Goal: Transaction & Acquisition: Purchase product/service

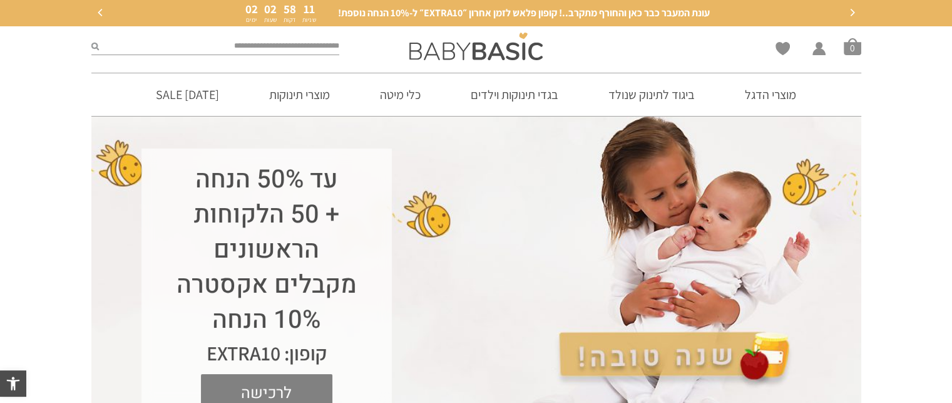
click at [295, 380] on span "לרכישה" at bounding box center [266, 393] width 113 height 39
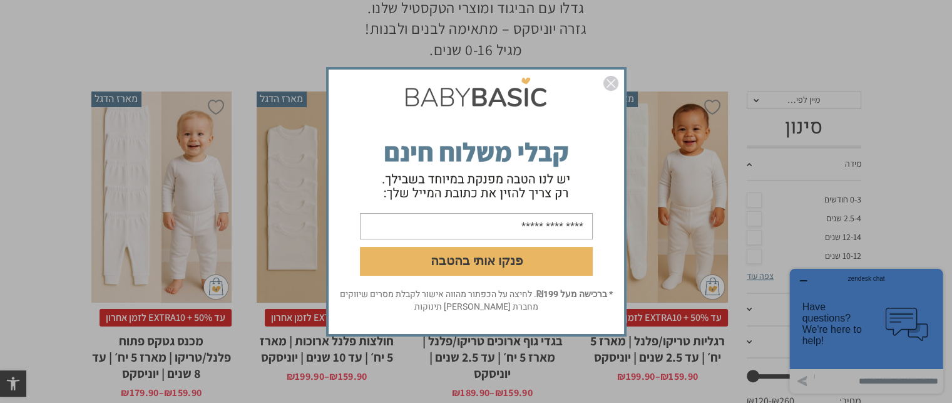
click at [544, 237] on input "email" at bounding box center [476, 225] width 233 height 26
type input "**********"
click at [518, 260] on button "פנקו אותי בהטבה" at bounding box center [476, 260] width 233 height 29
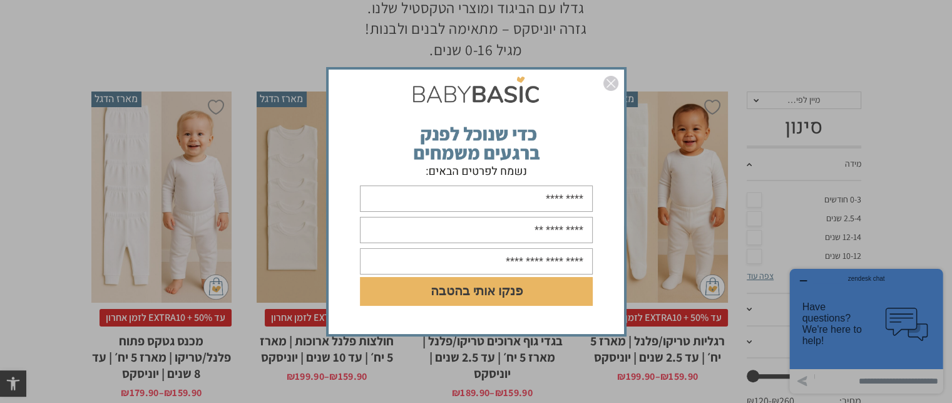
click at [542, 198] on input "text" at bounding box center [476, 198] width 233 height 26
type input "*****"
click at [543, 235] on input "text" at bounding box center [476, 230] width 233 height 26
type input "**********"
click at [486, 254] on input "text" at bounding box center [476, 261] width 233 height 26
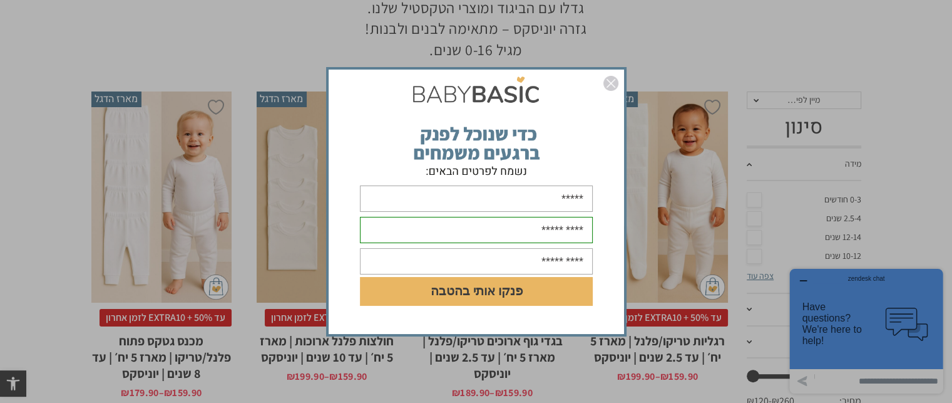
click at [486, 254] on input "text" at bounding box center [476, 261] width 233 height 26
click at [528, 259] on input "text" at bounding box center [476, 261] width 233 height 26
type input "*"
type input "**********"
click at [536, 282] on button "פנקו אותי בהטבה" at bounding box center [476, 291] width 233 height 29
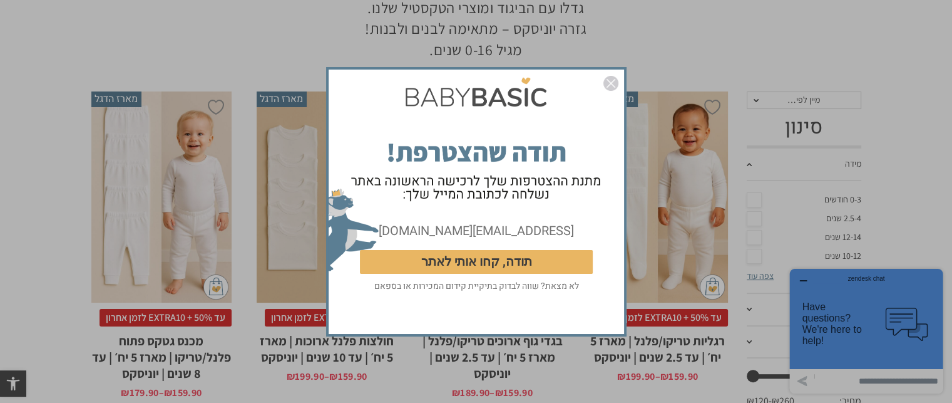
click at [541, 260] on button "תודה, קחו אותי לאתר" at bounding box center [476, 261] width 233 height 24
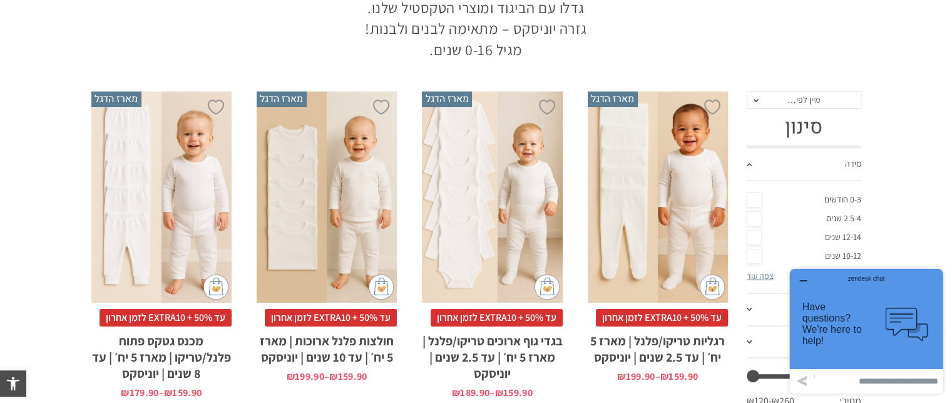
click at [506, 287] on div "x בחירת מידה 0-3m 3-6m 6-12m 12-18m 18-24m 24-30m בחירת סוג בד טריקו (עונת מעבר…" at bounding box center [492, 196] width 140 height 211
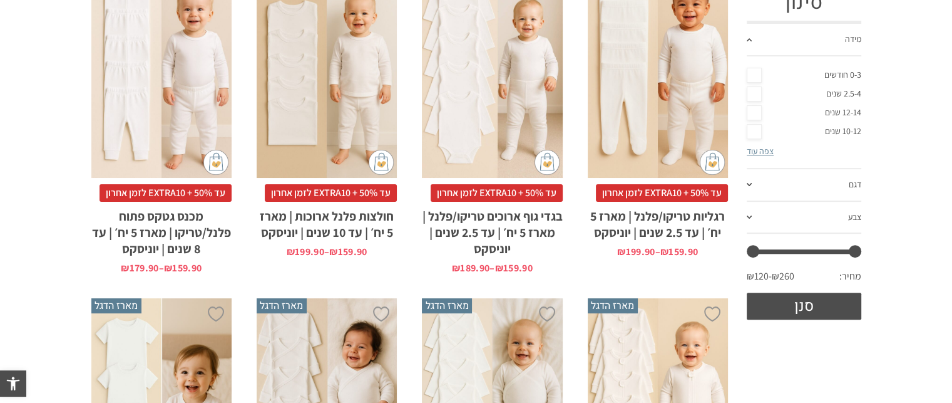
scroll to position [400, 0]
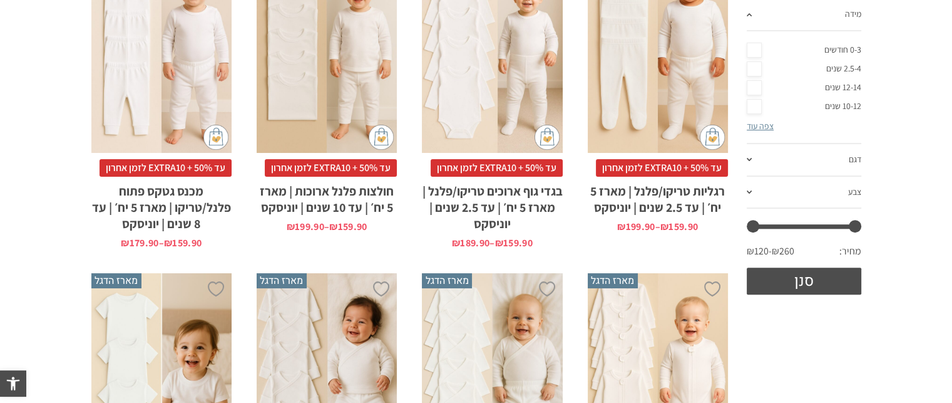
click at [759, 53] on link "0-3 חודשים" at bounding box center [804, 50] width 115 height 19
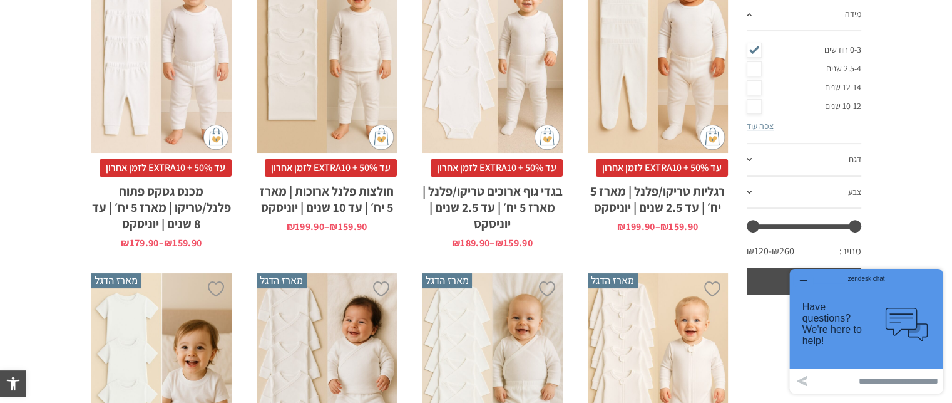
click at [752, 62] on link "2.5-4 שנים" at bounding box center [804, 68] width 115 height 19
click at [749, 162] on link "דגם" at bounding box center [804, 160] width 115 height 33
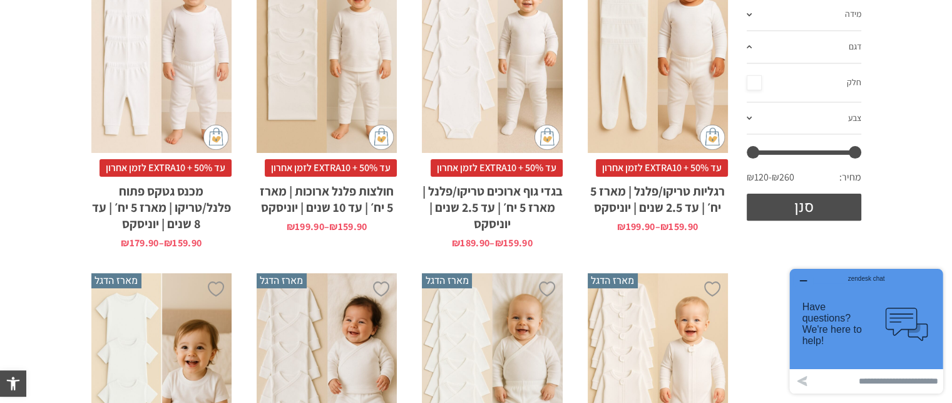
click at [667, 252] on li "הוספה ל-Wishlist מארז הדגל x בחירת מידה 0-3m 3-6m 6-12m 12-18m 18-24m 24-30m בח…" at bounding box center [657, 94] width 165 height 331
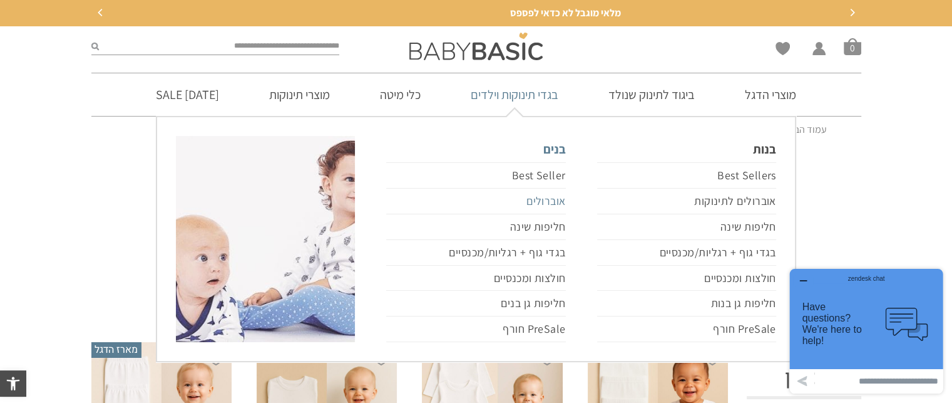
click at [547, 195] on link "אוברולים" at bounding box center [475, 201] width 179 height 26
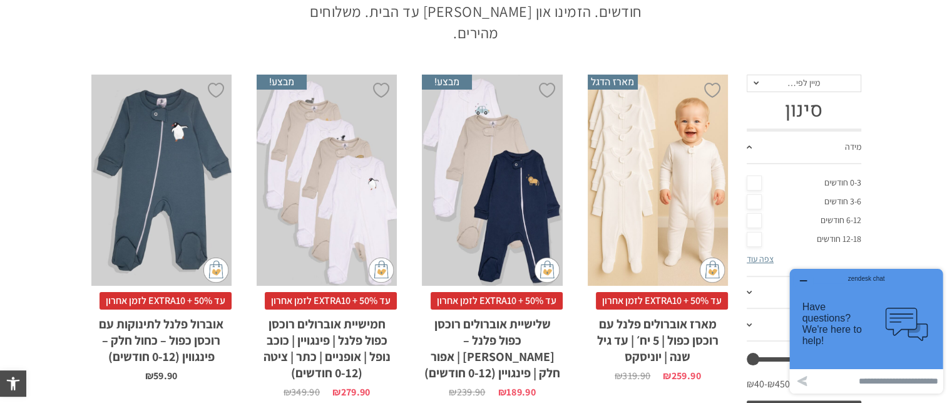
click at [386, 292] on span "עד 50% + EXTRA10 לזמן אחרון" at bounding box center [331, 301] width 132 height 18
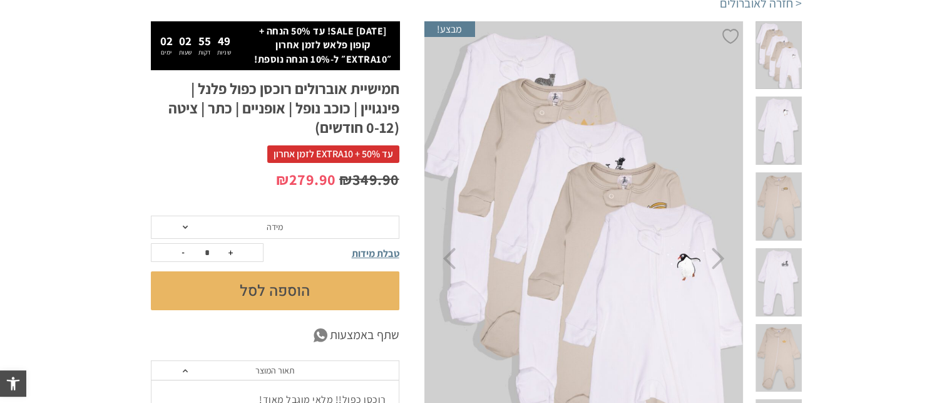
scroll to position [150, 0]
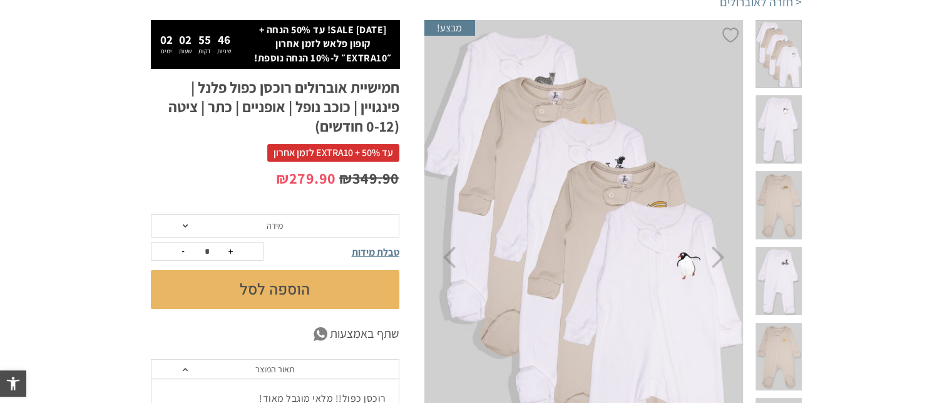
click at [329, 234] on span "מידה" at bounding box center [275, 226] width 249 height 24
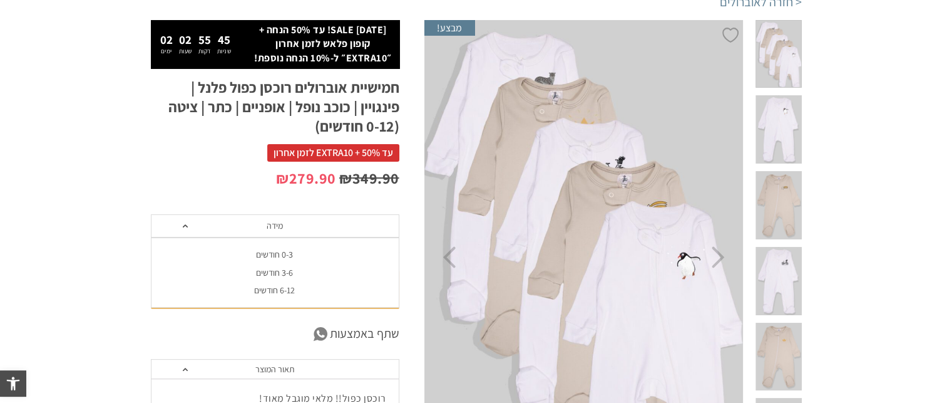
scroll to position [0, 0]
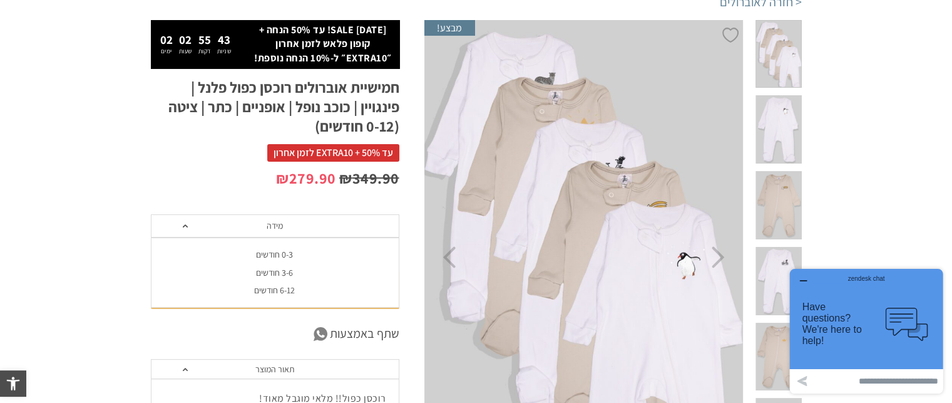
click at [299, 255] on div "0-3 חודשים" at bounding box center [274, 254] width 249 height 11
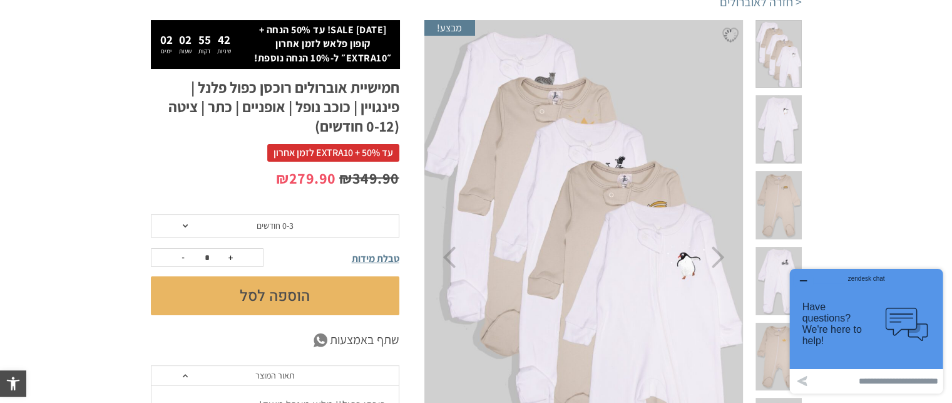
click at [290, 297] on button "הוספה לסל" at bounding box center [275, 295] width 249 height 39
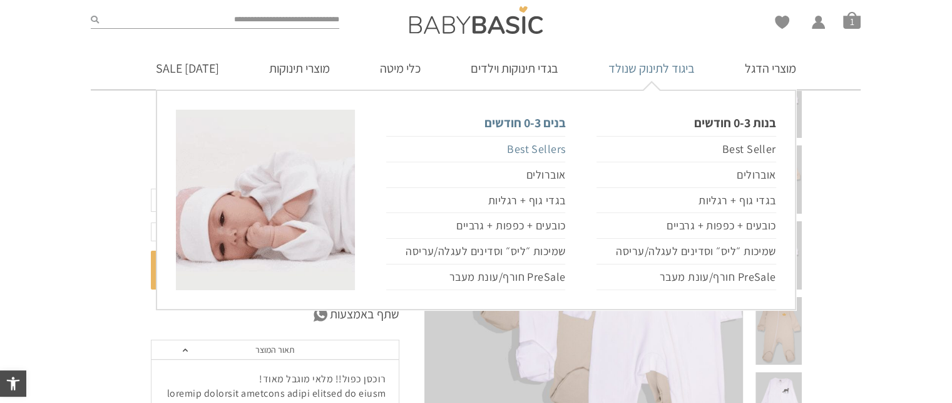
click at [545, 141] on link "Best Sellers" at bounding box center [475, 149] width 179 height 26
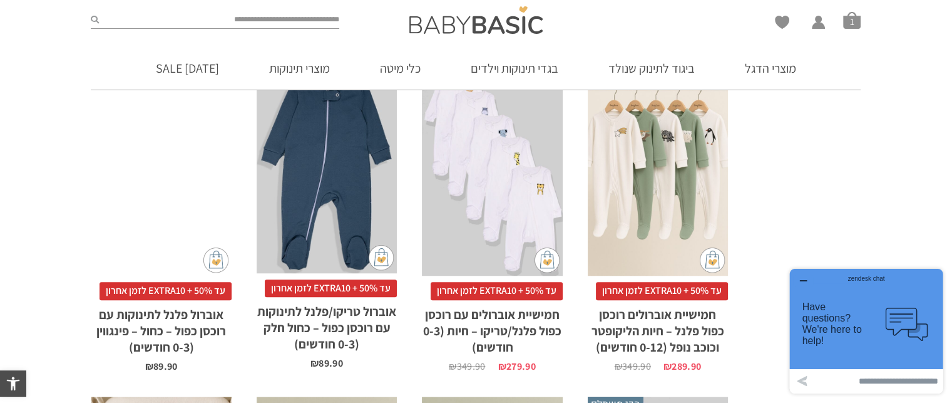
scroll to position [1277, 0]
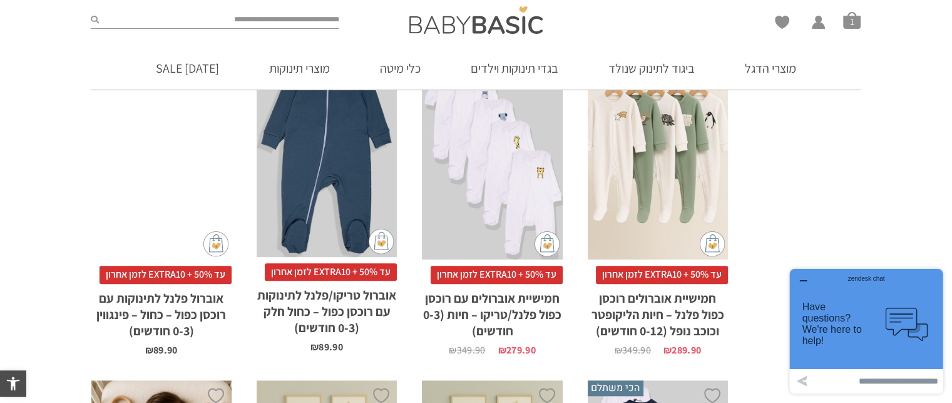
click at [667, 182] on div "x בחירת מידה 0-3m 3-6m 6-12m" at bounding box center [658, 154] width 140 height 211
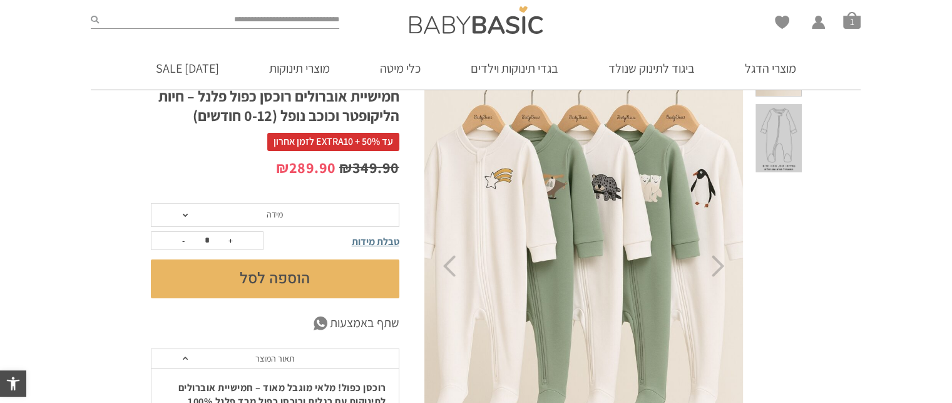
scroll to position [200, 0]
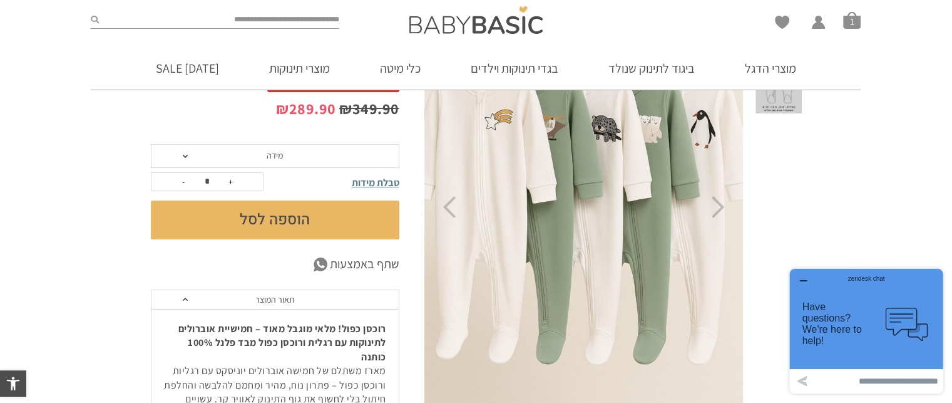
click at [348, 166] on span "מידה" at bounding box center [275, 156] width 249 height 24
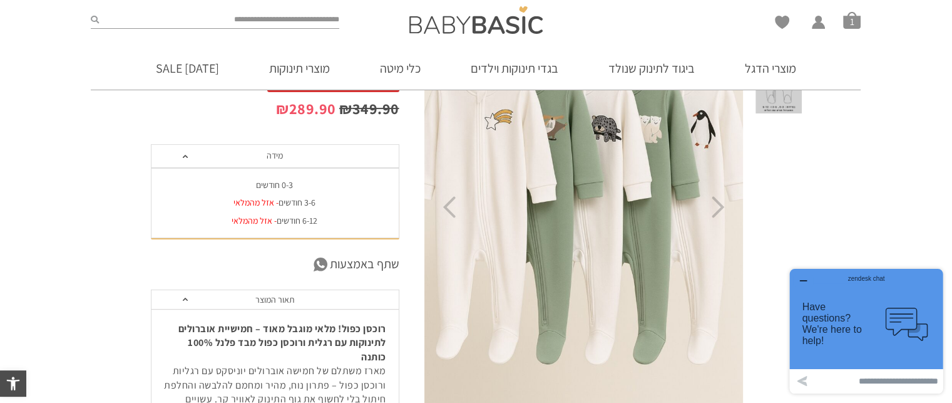
click at [288, 182] on div "0-3 חודשים" at bounding box center [274, 185] width 249 height 11
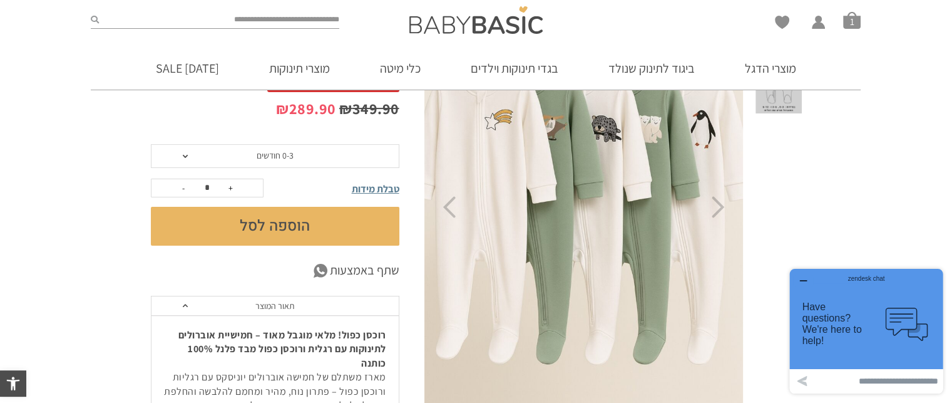
click at [284, 213] on button "הוספה לסל" at bounding box center [275, 226] width 249 height 39
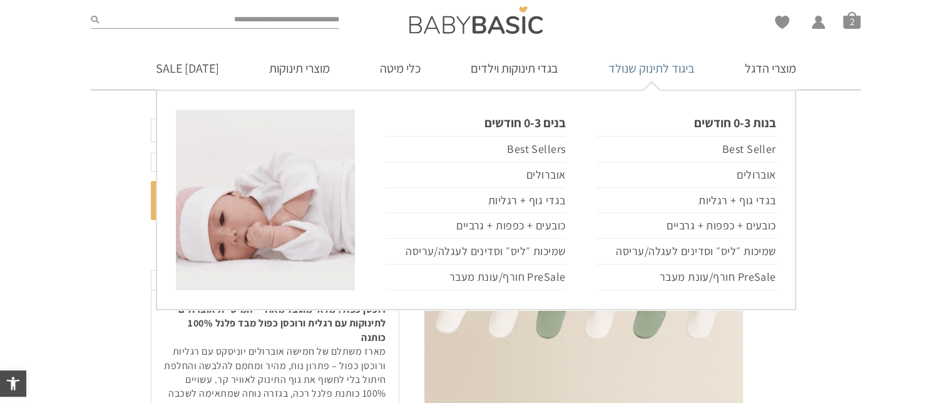
click at [660, 72] on link "ביגוד לתינוק שנולד" at bounding box center [652, 68] width 124 height 43
click at [537, 222] on link "כובעים + כפפות + גרביים" at bounding box center [475, 226] width 179 height 26
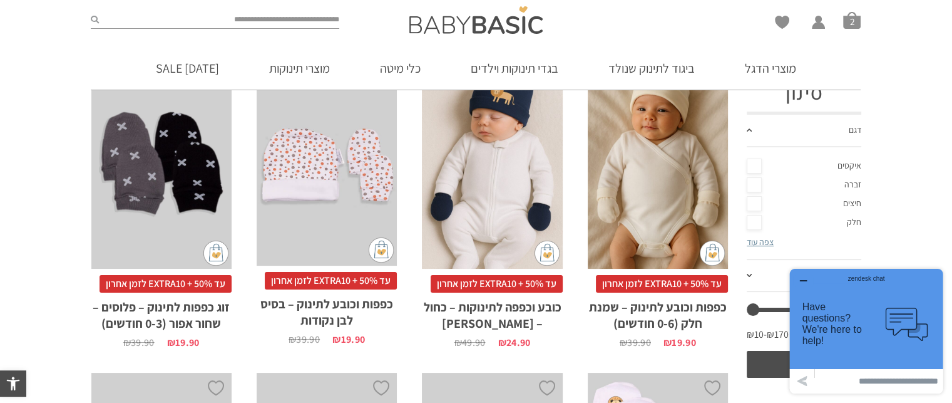
click at [655, 242] on div "x הוספה לסל" at bounding box center [658, 163] width 140 height 211
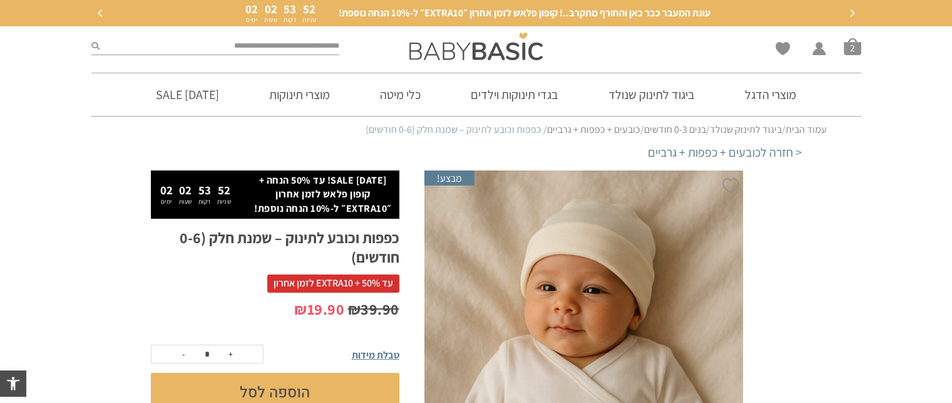
click at [240, 377] on button "הוספה לסל" at bounding box center [275, 391] width 249 height 39
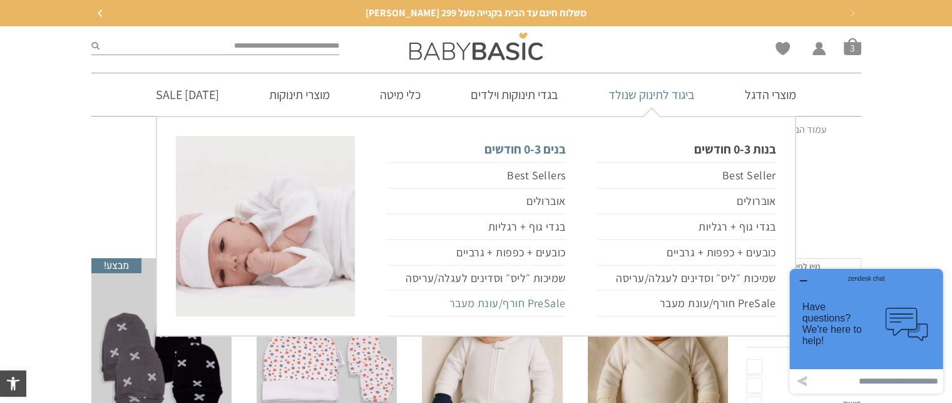
click at [531, 310] on link "PreSale חורף/עונת מעבר" at bounding box center [475, 303] width 179 height 26
click at [531, 305] on link "PreSale חורף/עונת מעבר" at bounding box center [475, 303] width 179 height 26
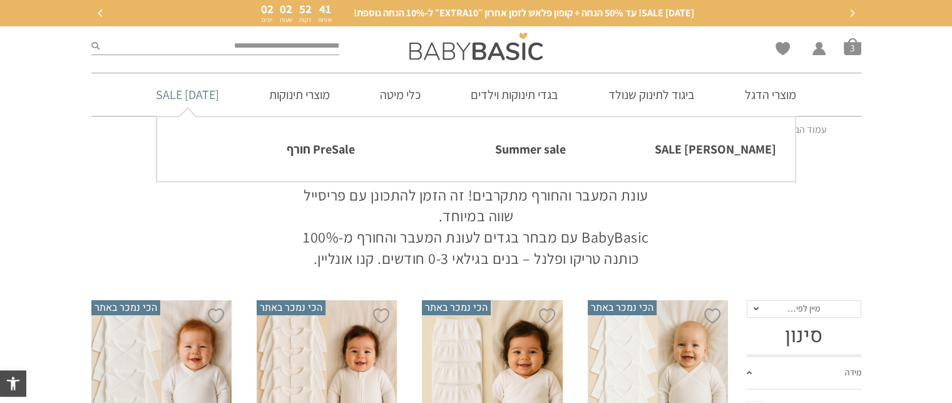
click at [190, 83] on link "[DATE] SALE" at bounding box center [187, 94] width 101 height 43
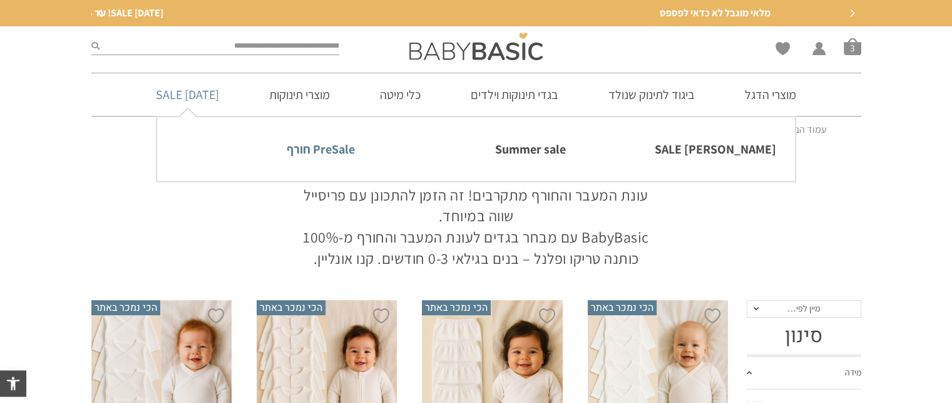
click at [316, 150] on link "PreSale חורף" at bounding box center [265, 149] width 179 height 26
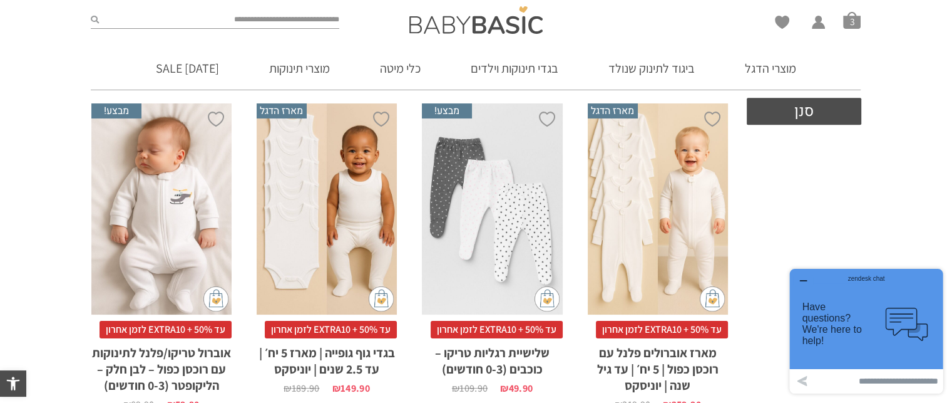
click at [485, 312] on div "x הוספה לסל" at bounding box center [492, 208] width 140 height 211
click at [525, 230] on div "x הוספה לסל" at bounding box center [492, 208] width 140 height 211
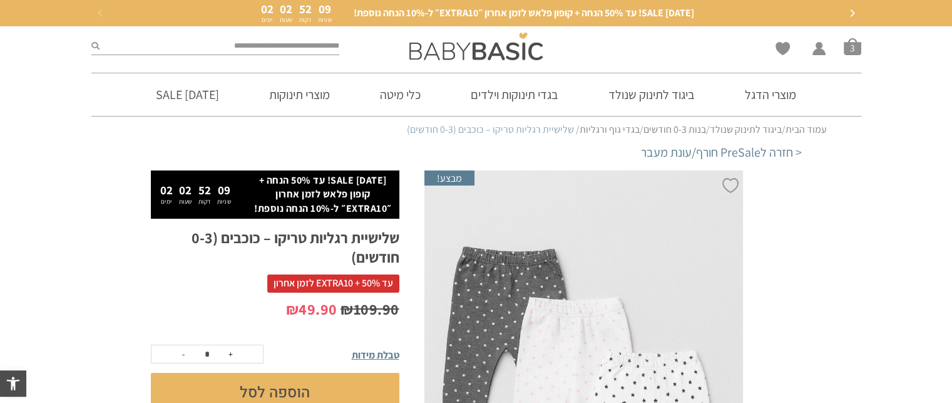
click at [313, 387] on button "הוספה לסל" at bounding box center [275, 391] width 249 height 39
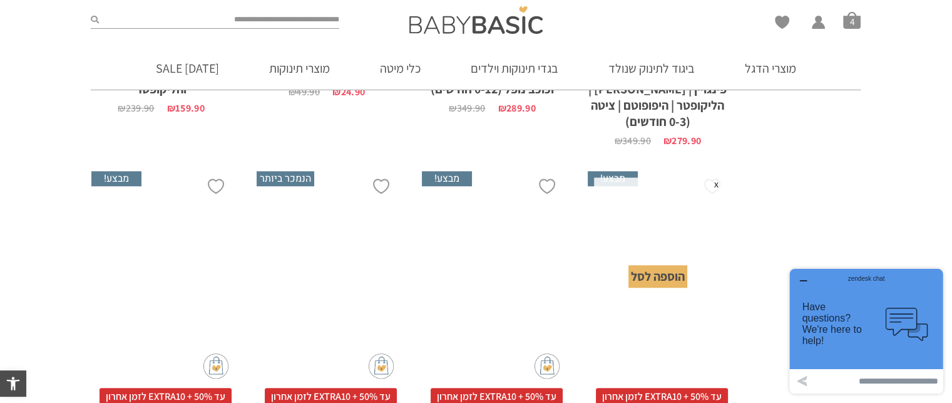
scroll to position [1477, 0]
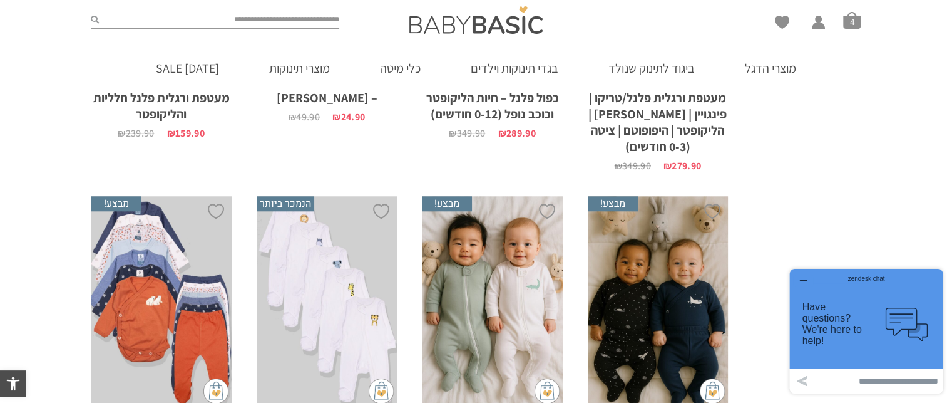
click at [128, 317] on div "x הוספה לסל" at bounding box center [161, 301] width 140 height 211
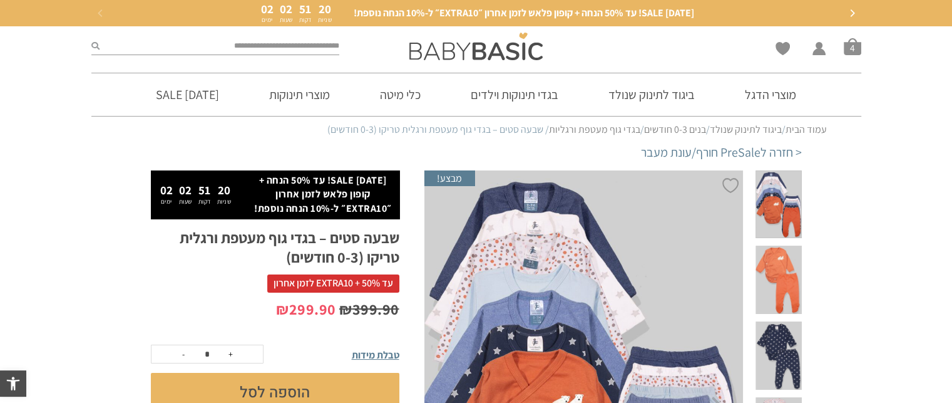
click at [266, 384] on button "הוספה לסל" at bounding box center [275, 391] width 249 height 39
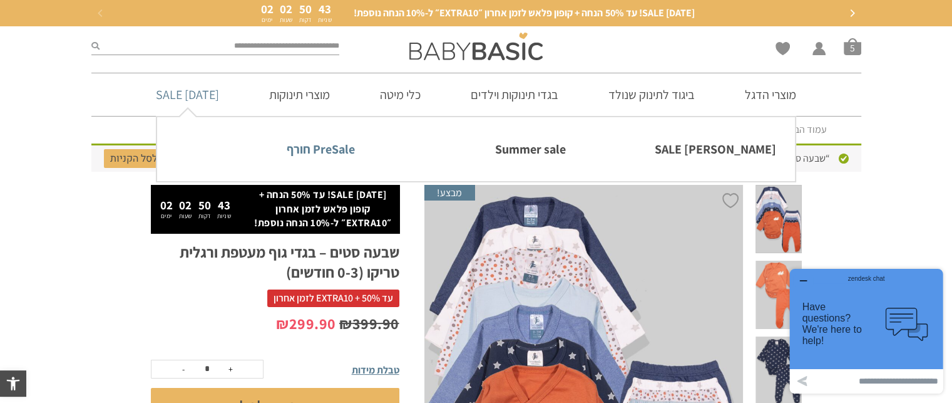
click at [288, 145] on link "PreSale חורף" at bounding box center [265, 149] width 179 height 26
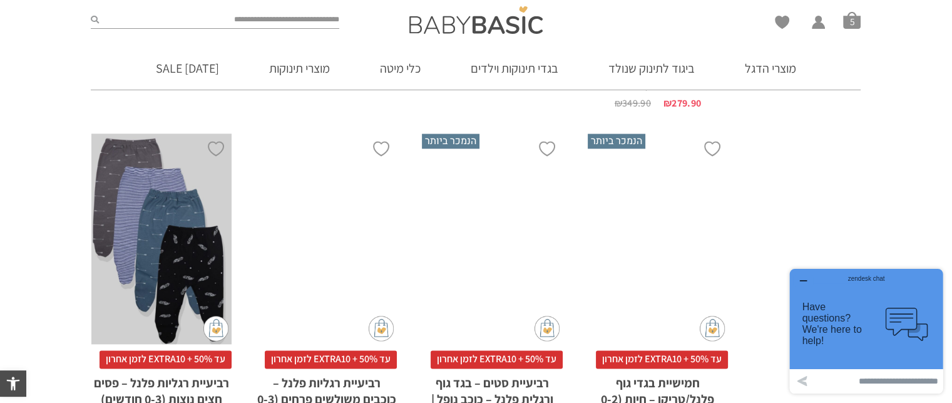
scroll to position [1928, 0]
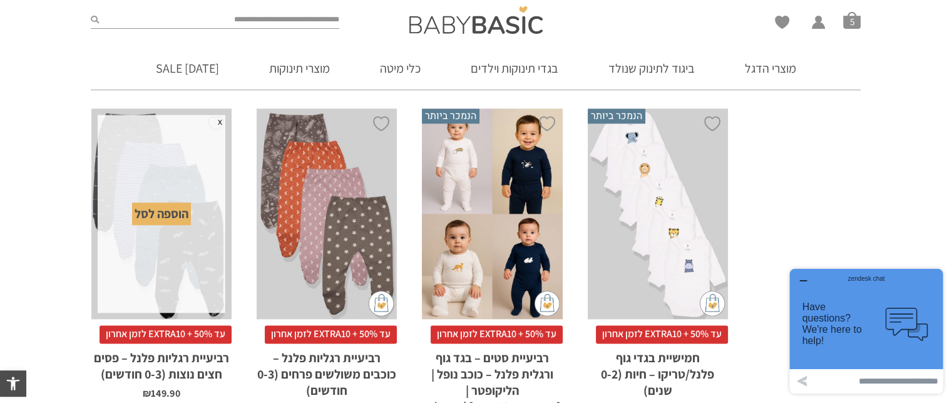
click at [213, 257] on div "x הוספה לסל" at bounding box center [162, 214] width 128 height 198
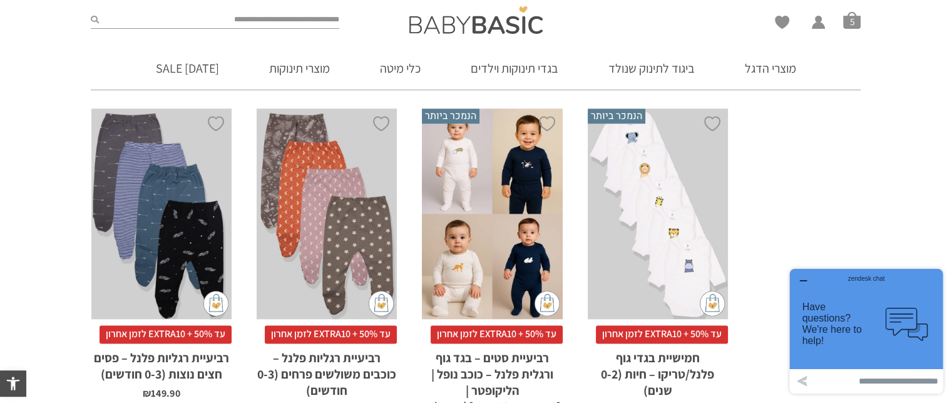
click at [319, 227] on div "x הוספה לסל" at bounding box center [327, 213] width 140 height 211
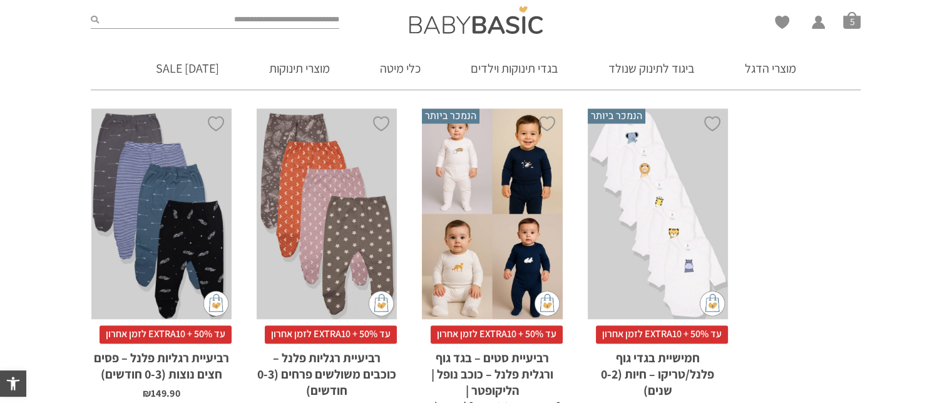
click at [675, 325] on span "עד 50% + EXTRA10 לזמן אחרון" at bounding box center [662, 334] width 132 height 18
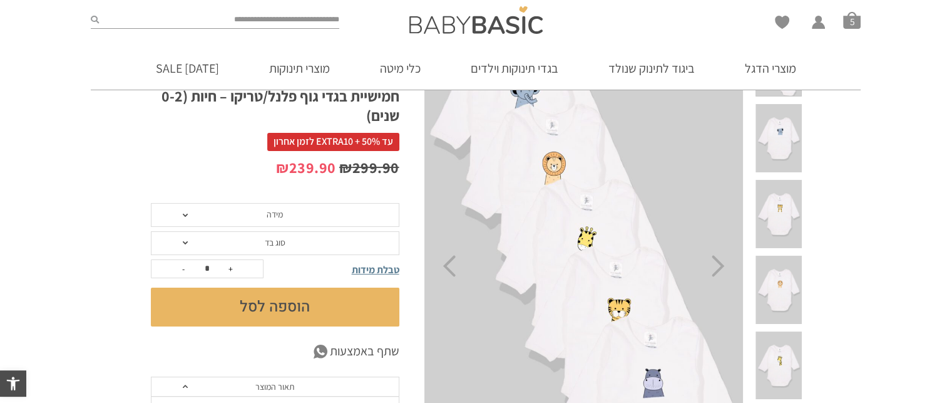
scroll to position [150, 0]
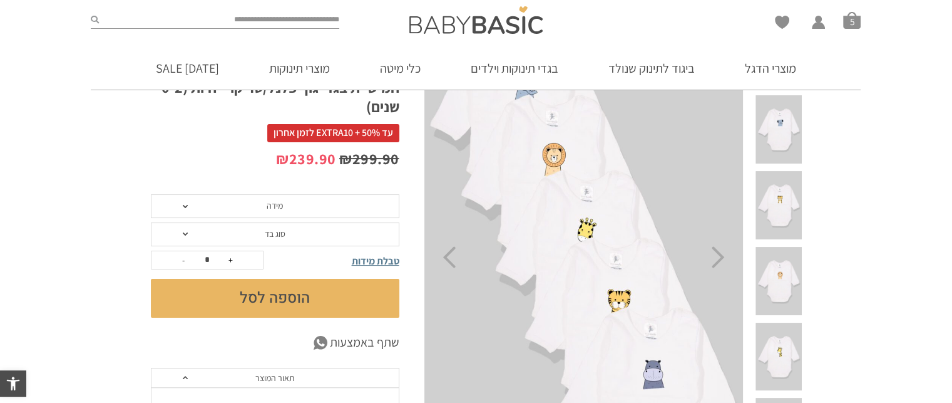
click at [184, 208] on span "מידה" at bounding box center [275, 206] width 249 height 24
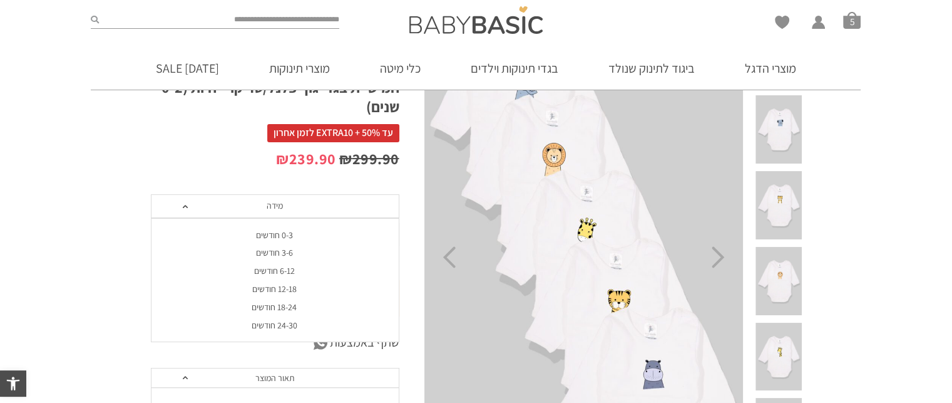
scroll to position [0, 0]
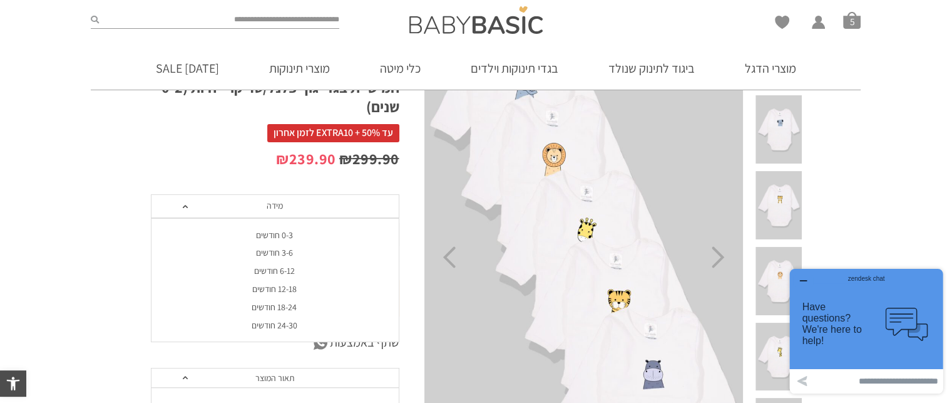
click at [281, 250] on div "3-6 חודשים" at bounding box center [274, 252] width 249 height 11
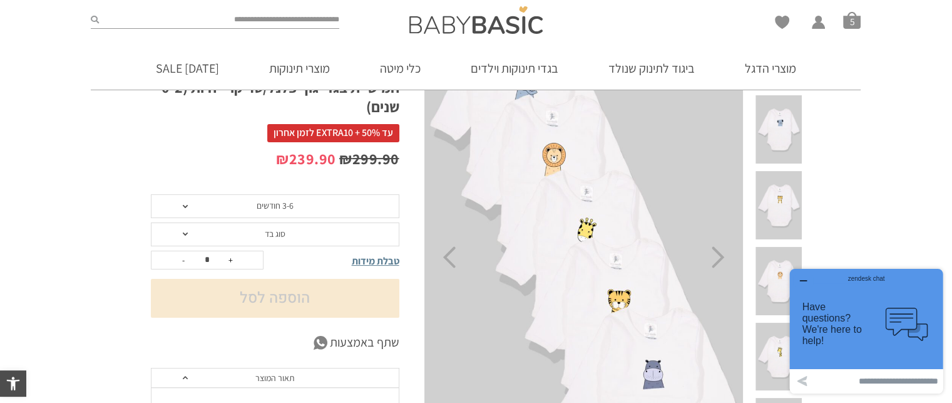
click at [242, 238] on span "סוג בד" at bounding box center [275, 234] width 249 height 24
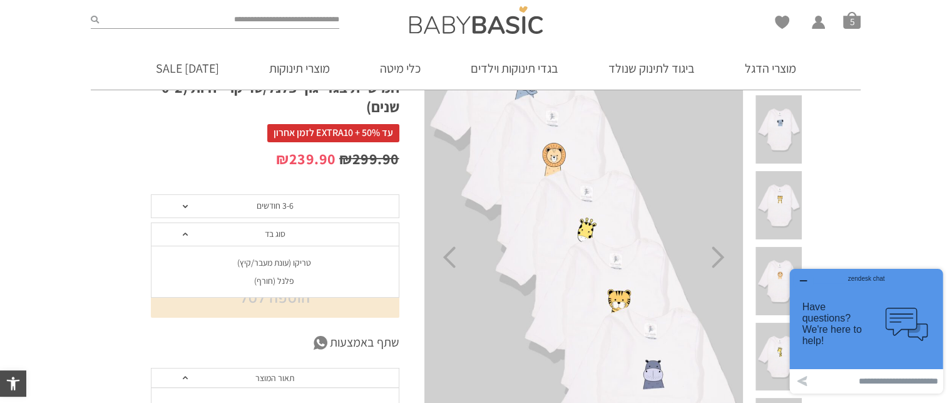
click at [264, 272] on li "פלנל (חורף)" at bounding box center [274, 281] width 249 height 18
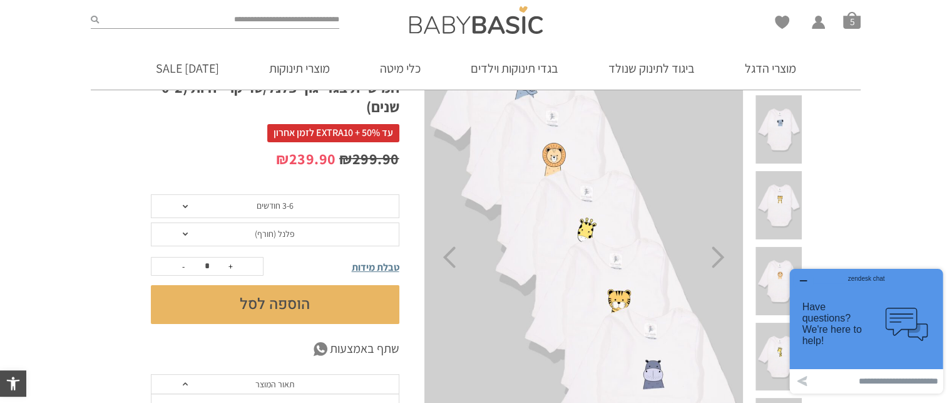
click at [260, 292] on button "הוספה לסל" at bounding box center [275, 304] width 249 height 39
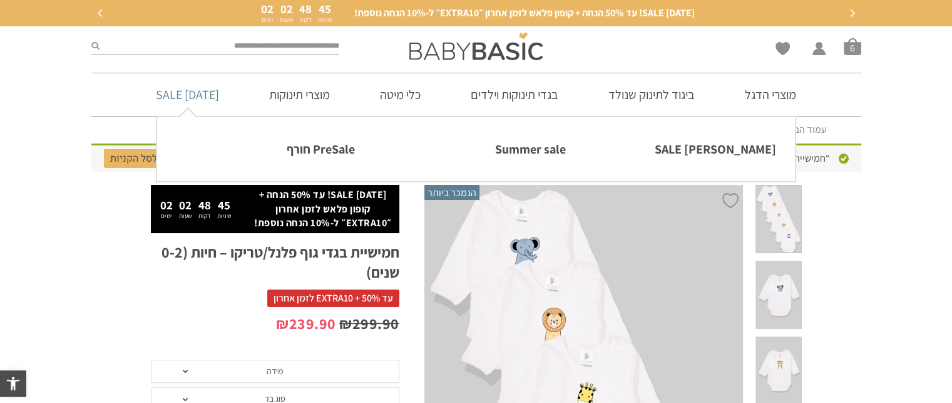
click at [227, 102] on link "[DATE] SALE" at bounding box center [187, 94] width 101 height 43
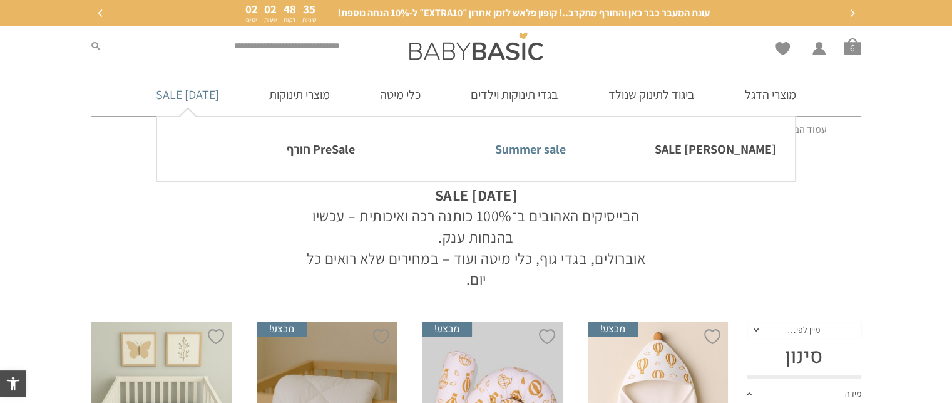
click at [505, 150] on link "Summer sale" at bounding box center [475, 149] width 179 height 26
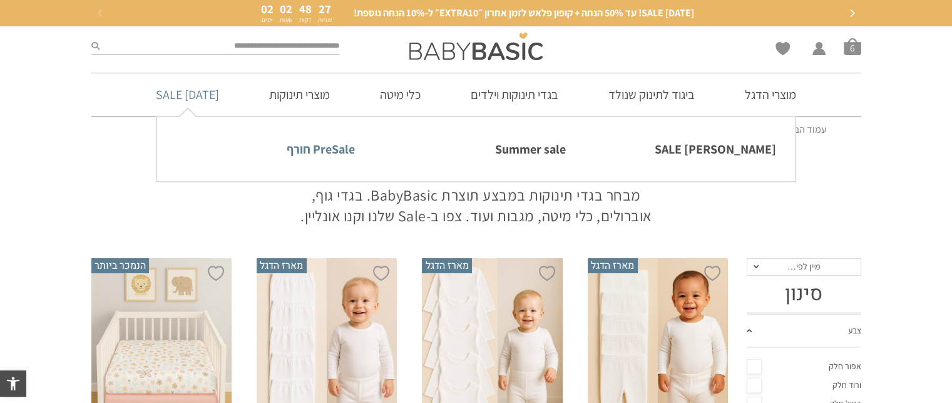
click at [289, 141] on link "PreSale חורף" at bounding box center [265, 149] width 179 height 26
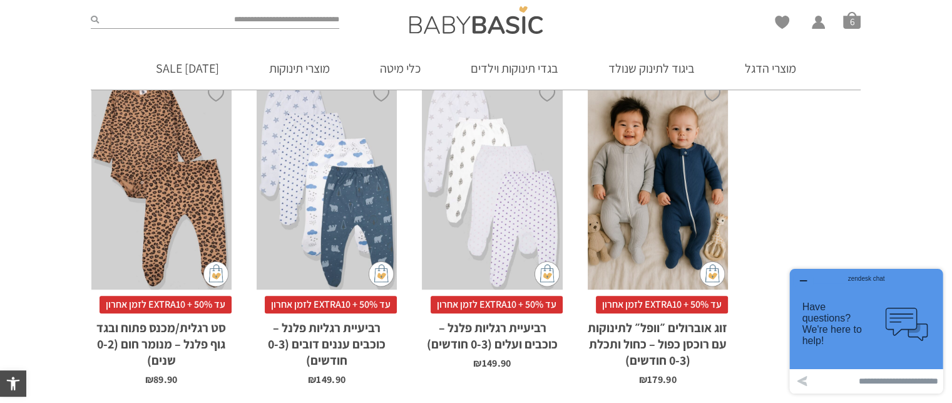
scroll to position [1302, 0]
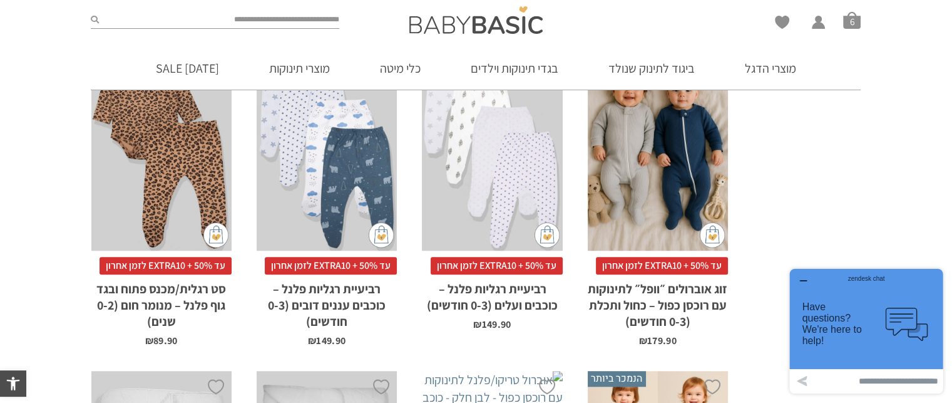
click at [371, 257] on span "עד 50% + EXTRA10 לזמן אחרון" at bounding box center [331, 266] width 132 height 18
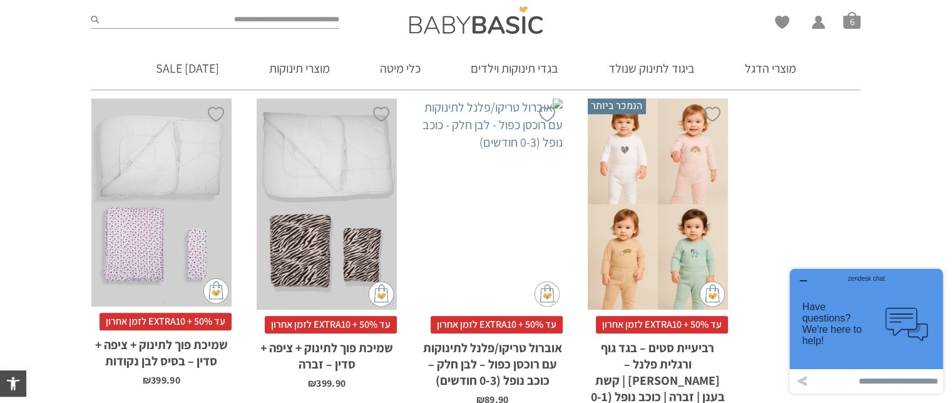
scroll to position [1578, 0]
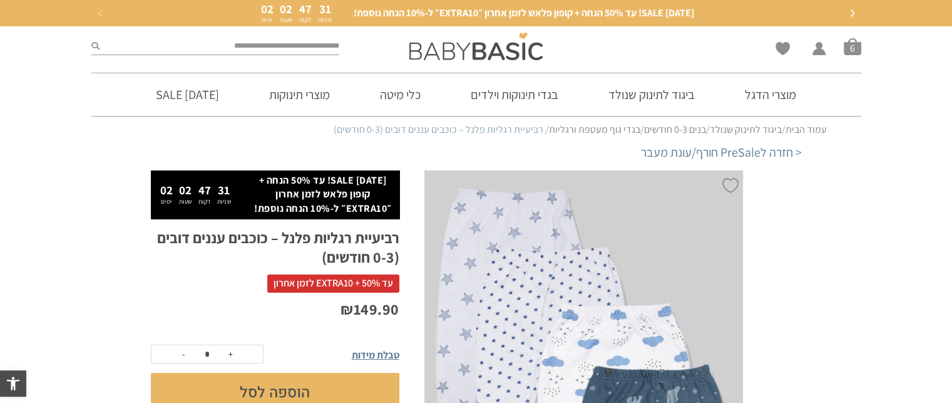
click at [269, 395] on button "הוספה לסל" at bounding box center [275, 391] width 249 height 39
